Goal: Task Accomplishment & Management: Complete application form

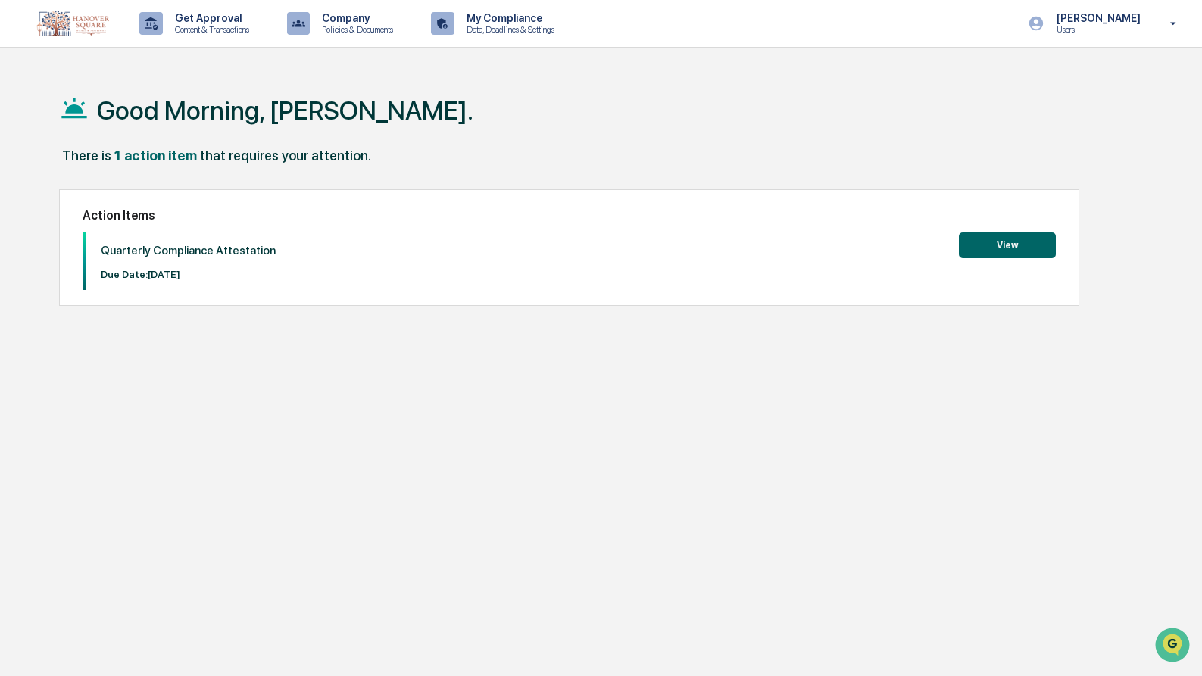
click at [1012, 254] on button "View" at bounding box center [1007, 245] width 97 height 26
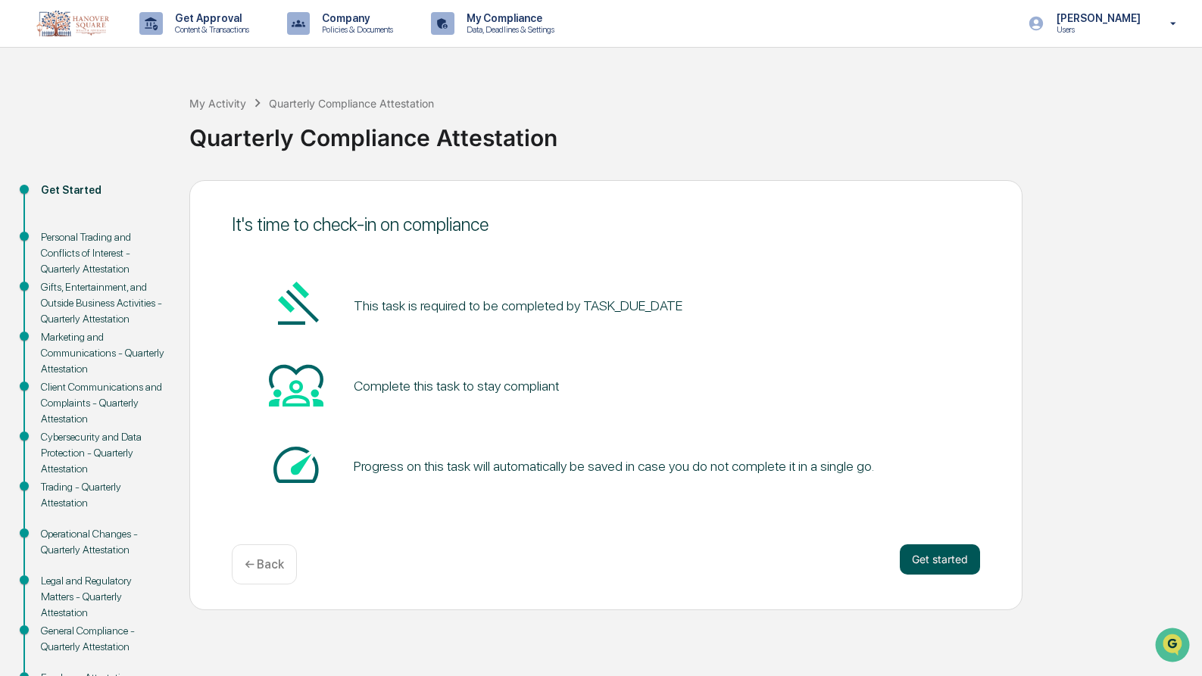
click at [953, 564] on button "Get started" at bounding box center [940, 559] width 80 height 30
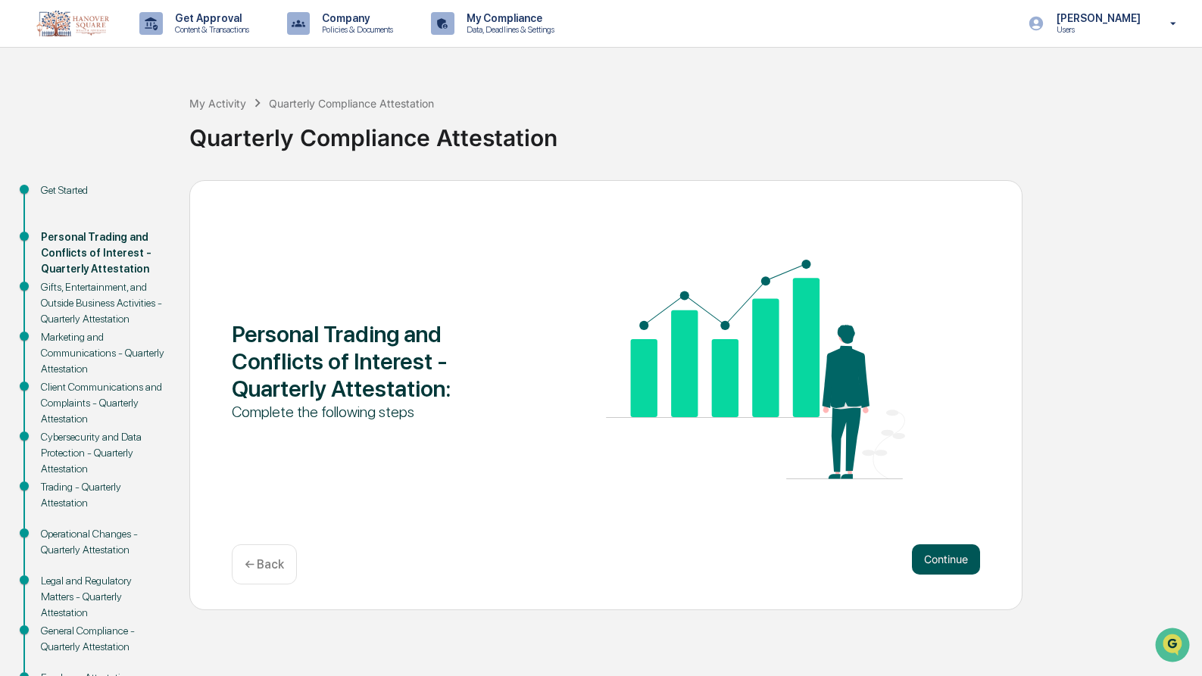
click at [942, 558] on button "Continue" at bounding box center [946, 559] width 68 height 30
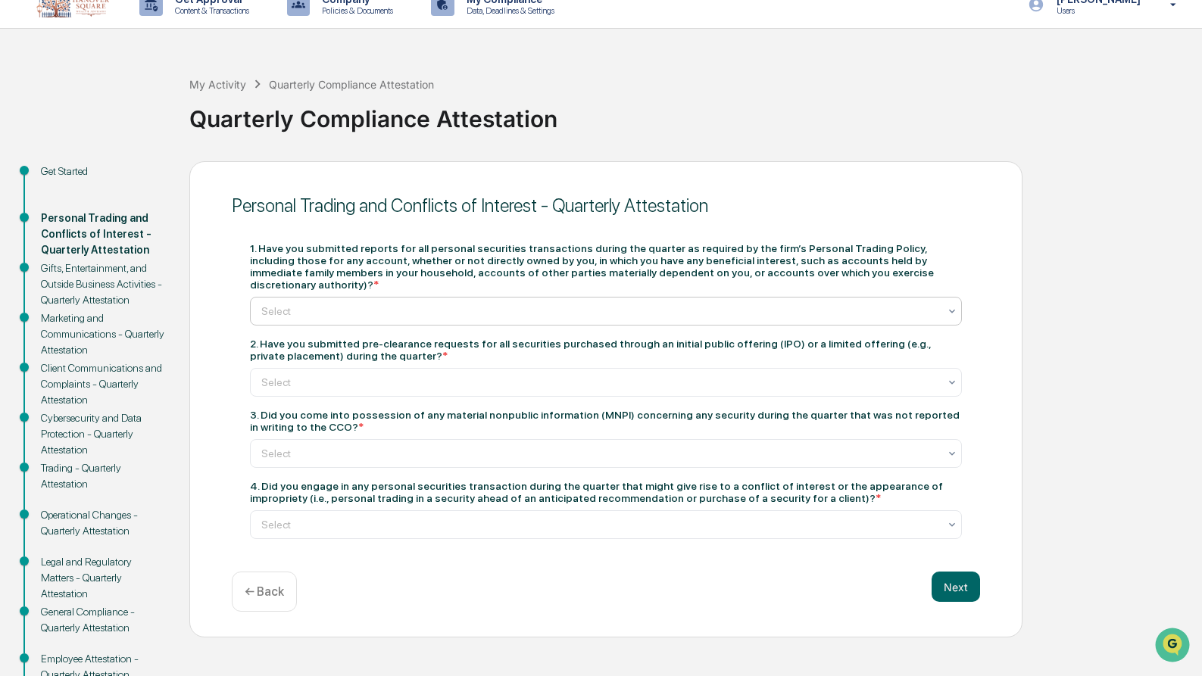
scroll to position [29, 0]
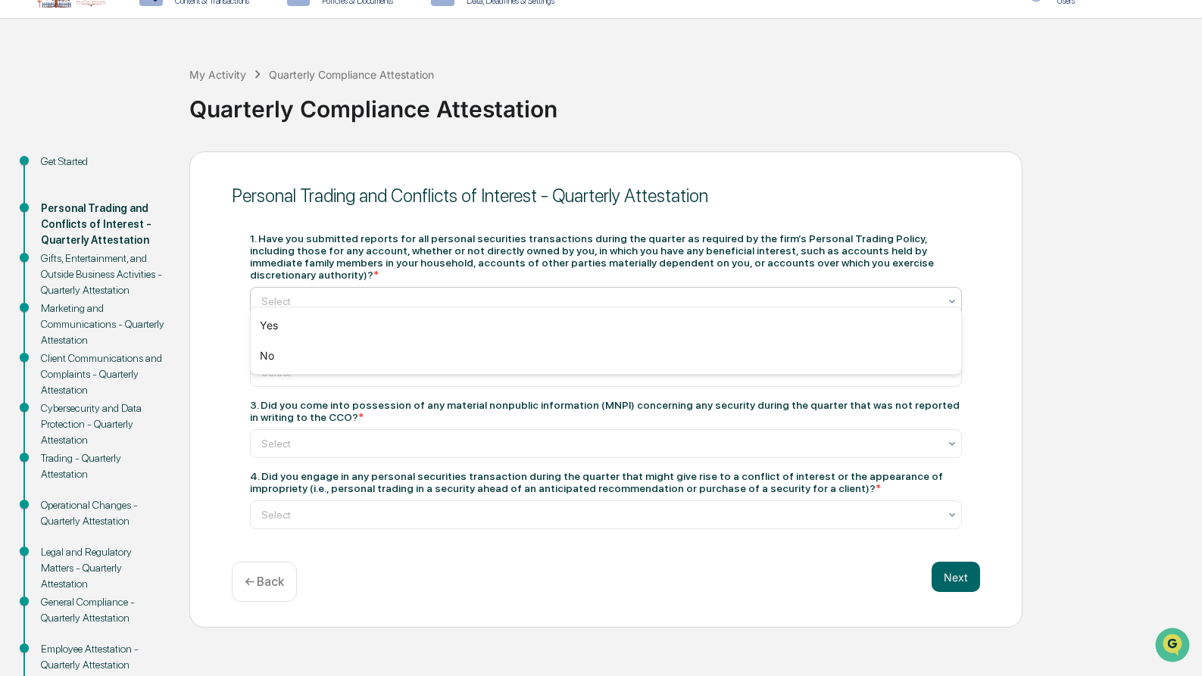
click at [950, 295] on icon at bounding box center [952, 301] width 12 height 12
click at [978, 283] on div "1. Have you submitted reports for all personal securities transactions during t…" at bounding box center [606, 380] width 748 height 333
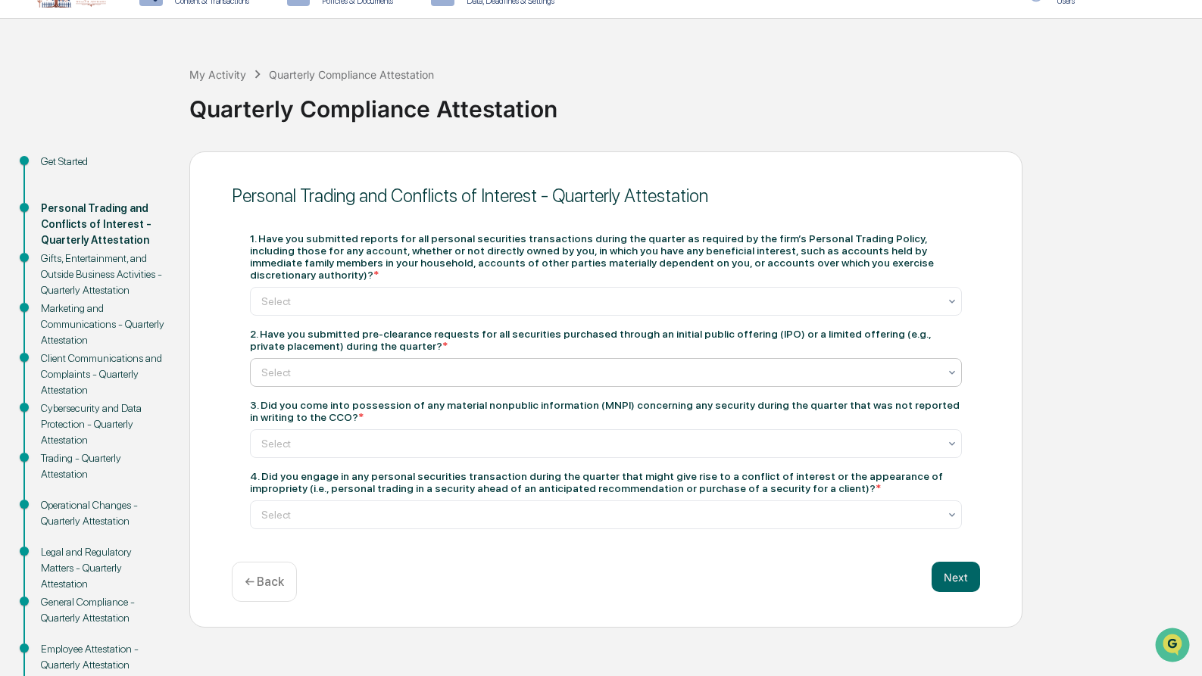
click at [943, 363] on div "Select" at bounding box center [600, 372] width 692 height 21
click at [935, 395] on div "Yes" at bounding box center [606, 397] width 710 height 30
click at [946, 438] on icon at bounding box center [952, 444] width 12 height 12
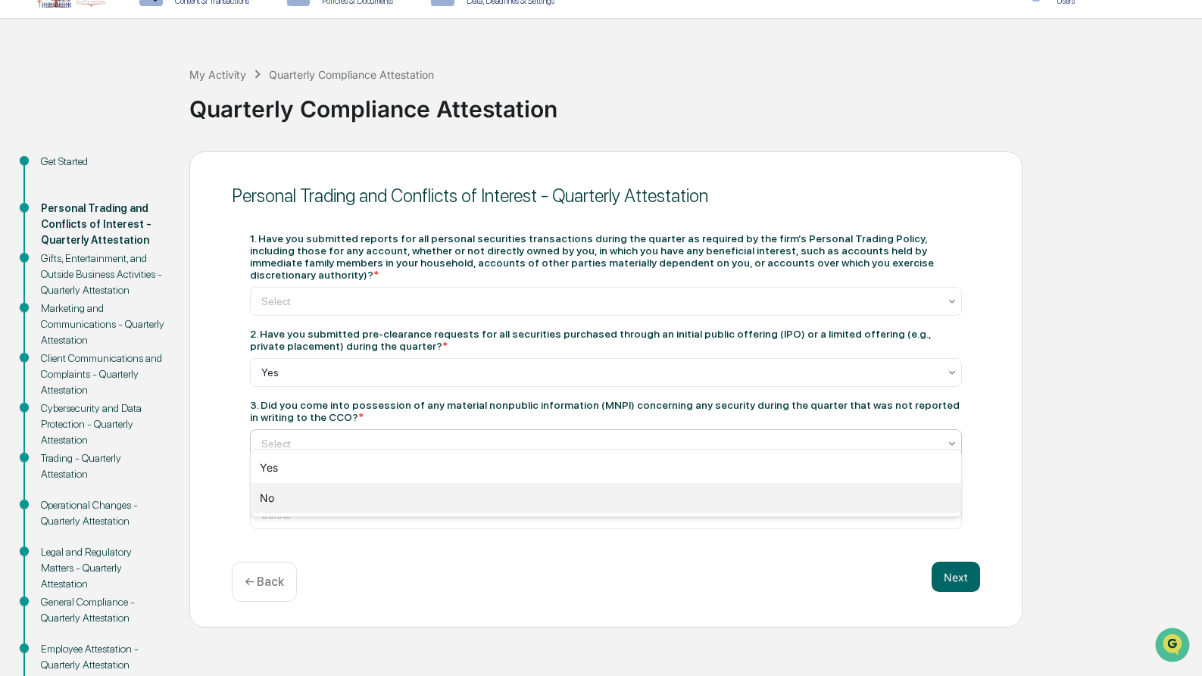
click at [924, 498] on div "No" at bounding box center [606, 498] width 710 height 30
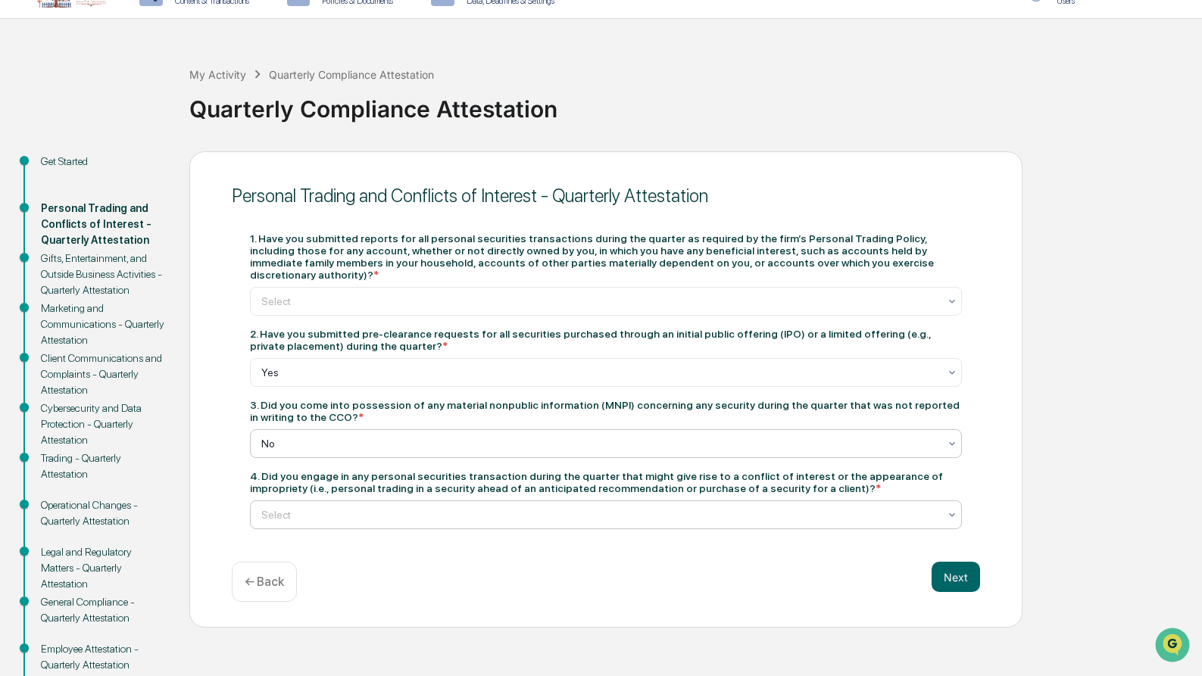
click at [950, 509] on icon at bounding box center [952, 515] width 12 height 12
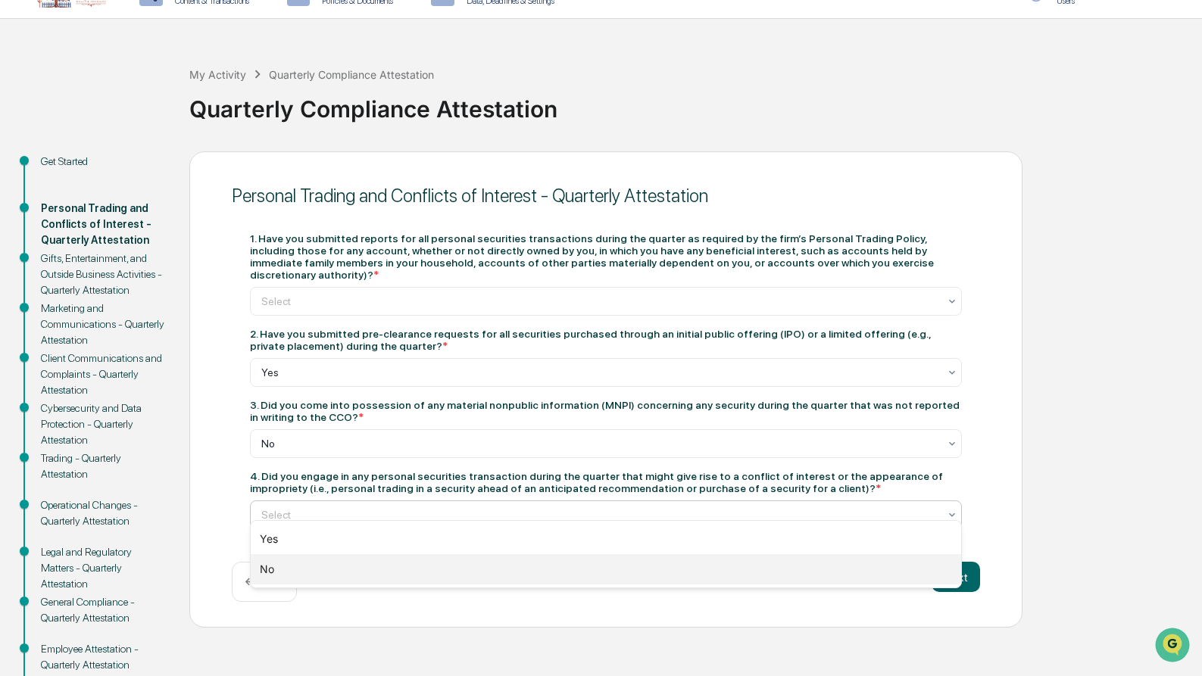
click at [868, 585] on div "No" at bounding box center [606, 569] width 710 height 30
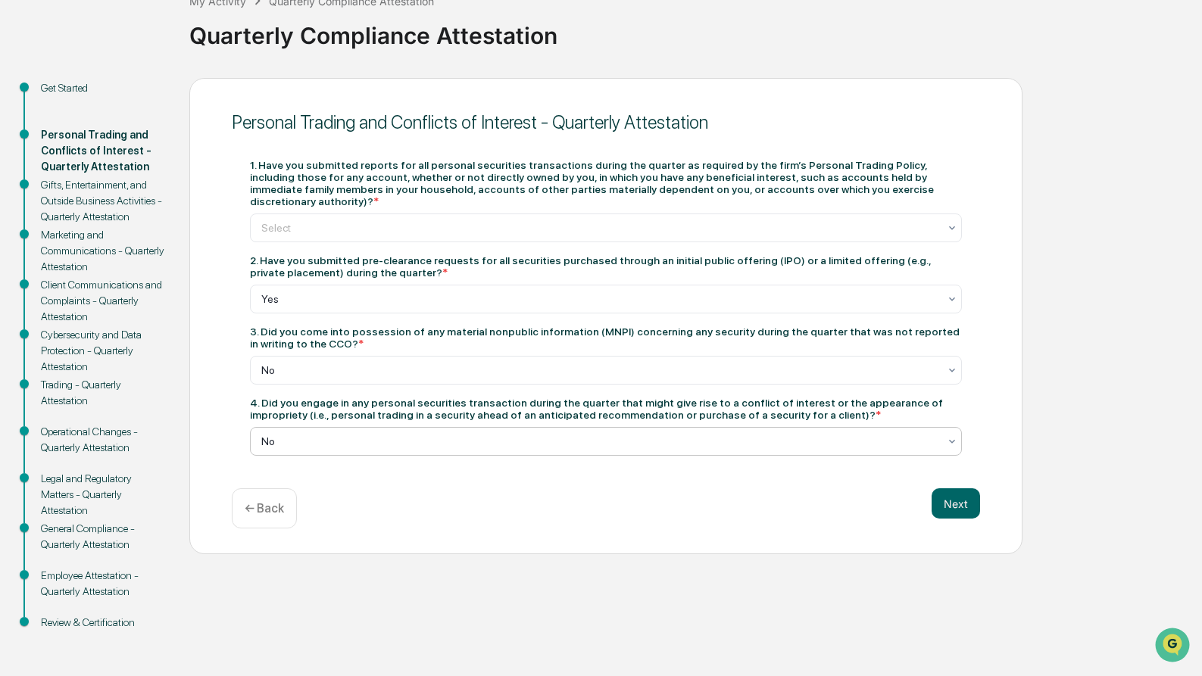
scroll to position [0, 0]
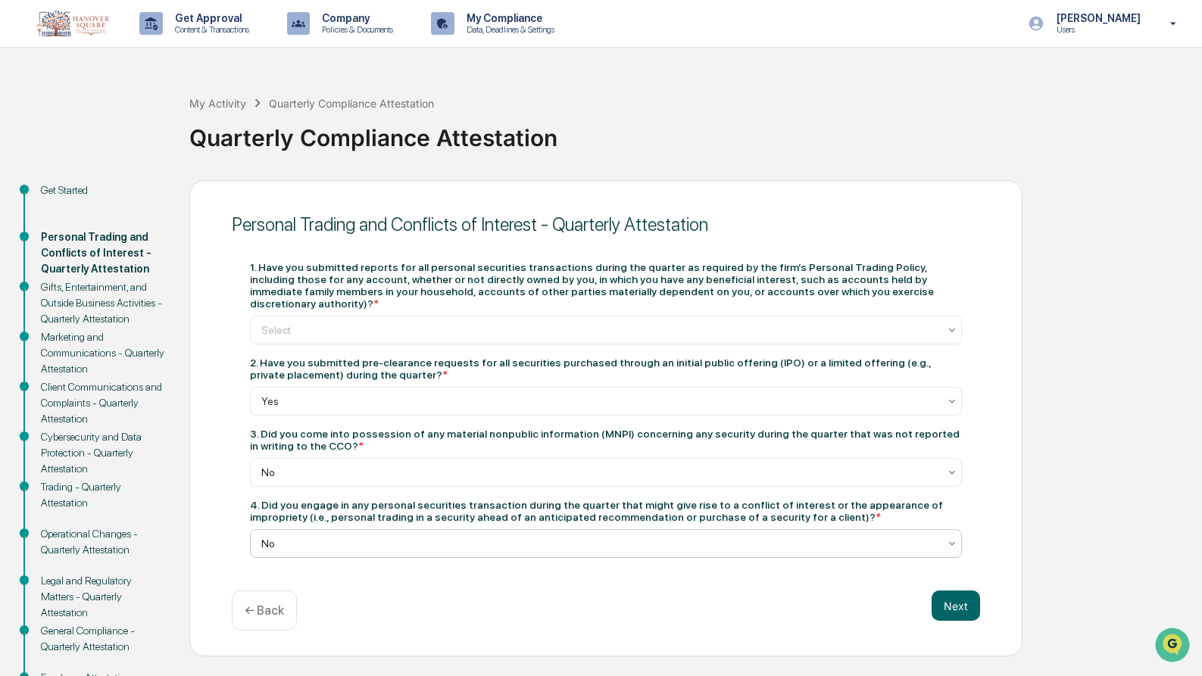
click at [69, 306] on div "Gifts, Entertainment, and Outside Business Activities - Quarterly Attestation" at bounding box center [103, 303] width 124 height 48
click at [74, 295] on div "Gifts, Entertainment, and Outside Business Activities - Quarterly Attestation" at bounding box center [103, 303] width 124 height 48
